Goal: Find specific page/section: Find specific page/section

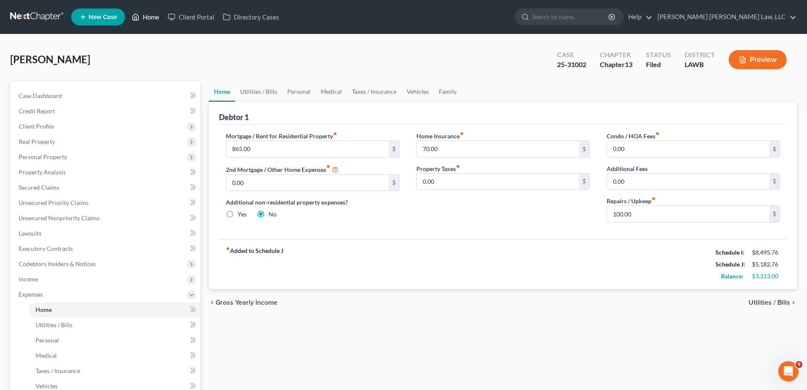
click at [141, 16] on link "Home" at bounding box center [146, 16] width 36 height 15
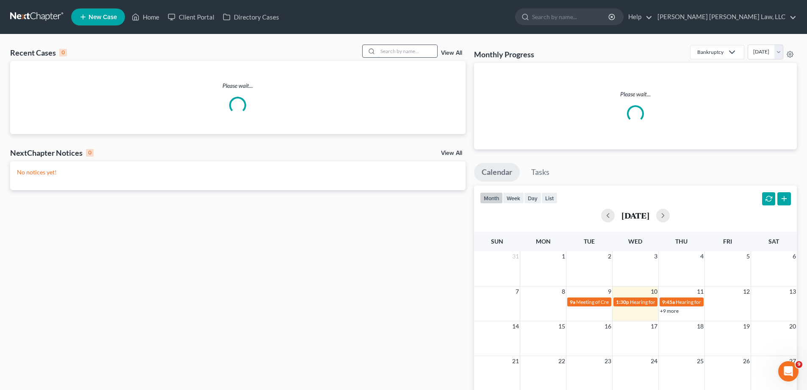
click at [402, 49] on input "search" at bounding box center [407, 51] width 59 height 12
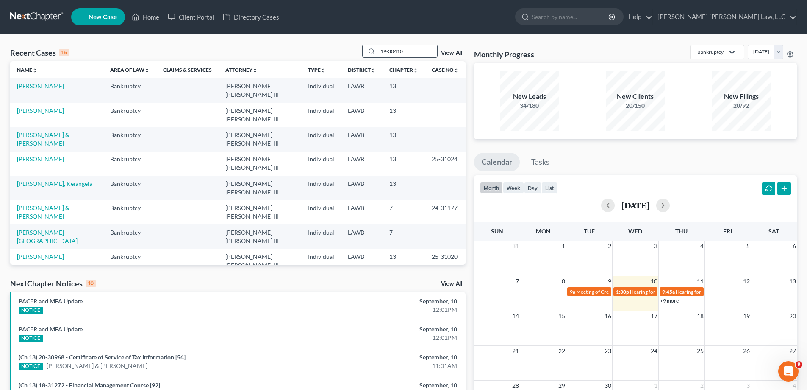
click at [419, 51] on input "19-30410" at bounding box center [407, 51] width 59 height 12
drag, startPoint x: 419, startPoint y: 51, endPoint x: 305, endPoint y: 50, distance: 114.4
click at [344, 50] on div "Recent Cases 15 19-30410 View All" at bounding box center [238, 53] width 456 height 17
type input "19-30410"
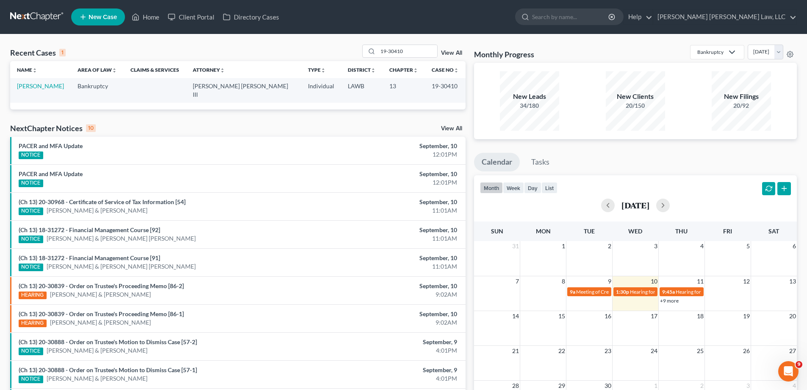
click at [37, 92] on td "[PERSON_NAME]" at bounding box center [40, 90] width 61 height 24
click at [34, 86] on link "[PERSON_NAME]" at bounding box center [40, 85] width 47 height 7
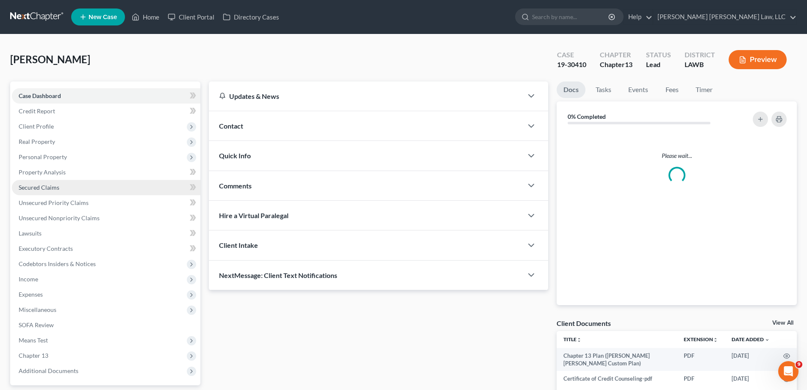
click at [55, 184] on span "Secured Claims" at bounding box center [39, 187] width 41 height 7
